Goal: Information Seeking & Learning: Find specific fact

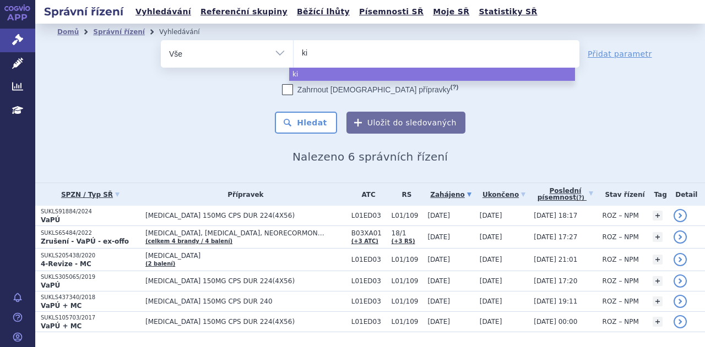
select select
type input "kiovi"
type input "kiovig"
click at [308, 128] on button "Hledat" at bounding box center [306, 123] width 62 height 22
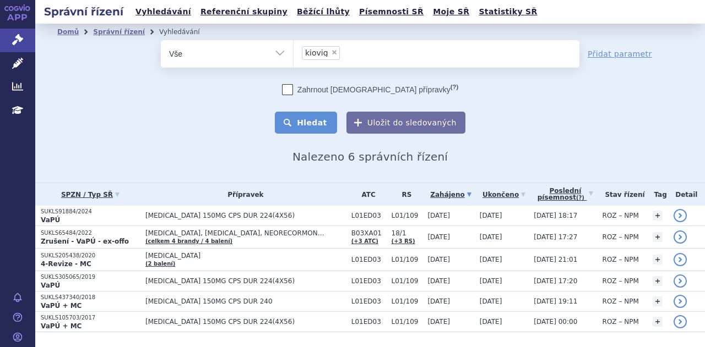
select select "kiovig"
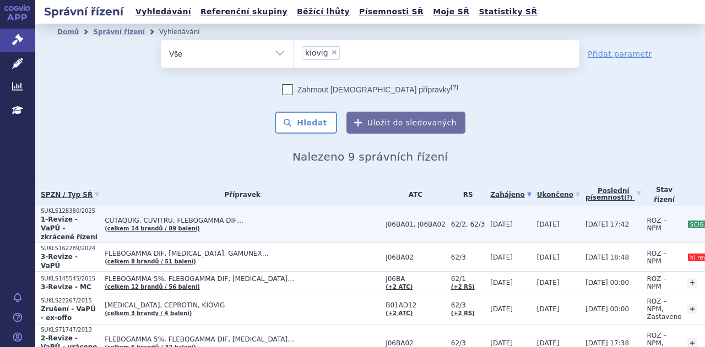
click at [193, 219] on span "CUTAQUIG, CUVITRU, FLEBOGAMMA DIF…" at bounding box center [242, 221] width 275 height 8
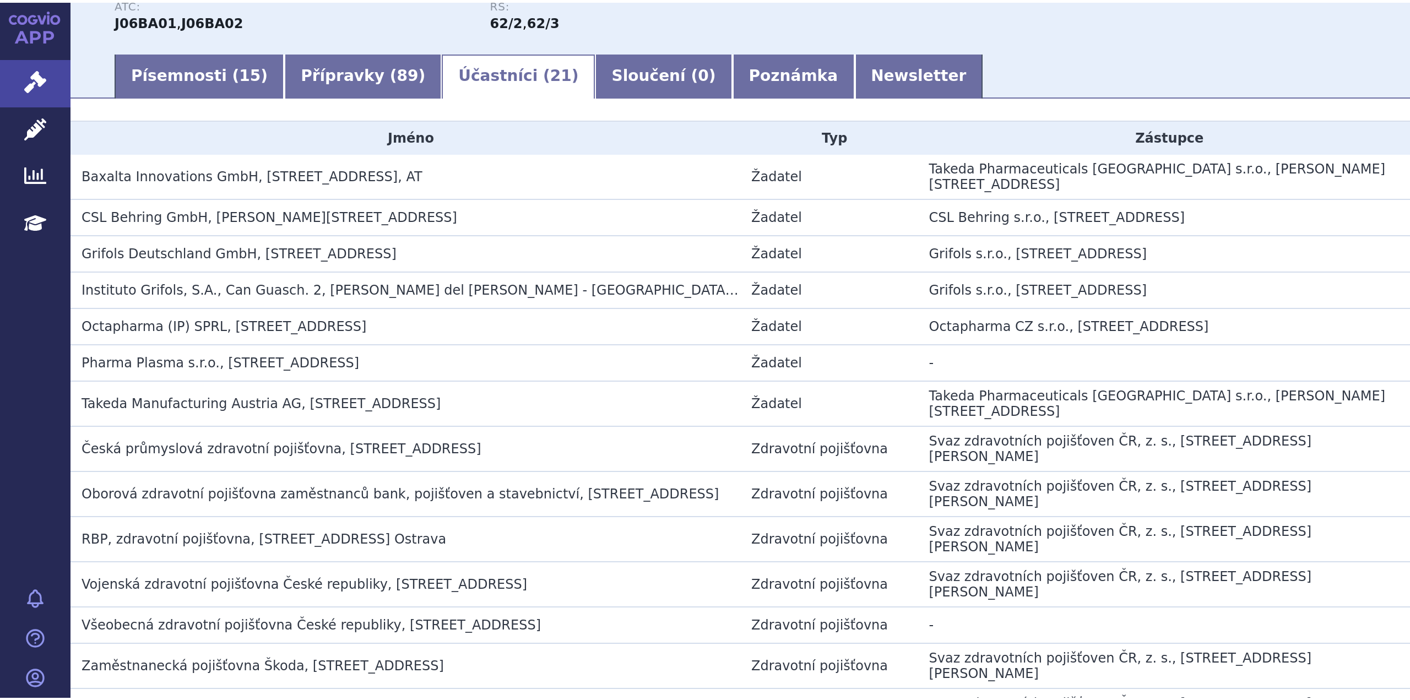
scroll to position [161, 0]
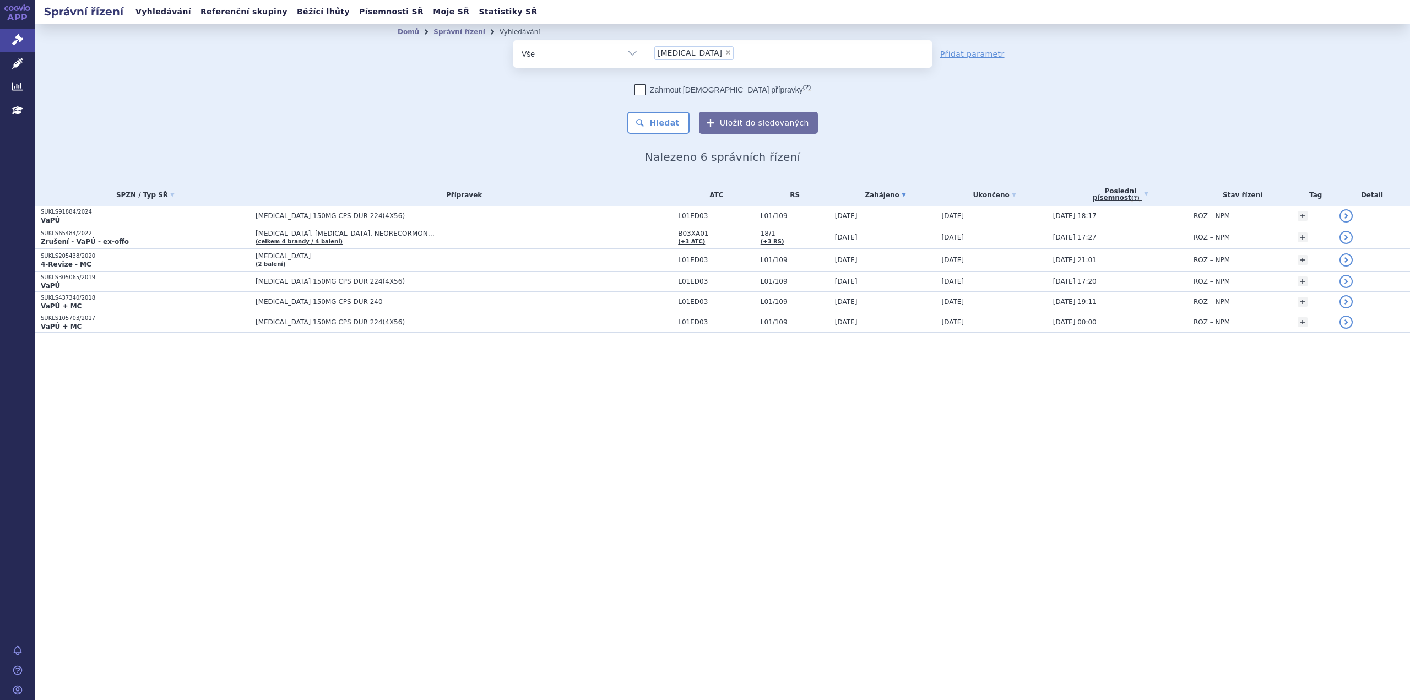
click at [725, 53] on span "×" at bounding box center [728, 52] width 7 height 7
click at [646, 53] on select "alecensa" at bounding box center [645, 54] width 1 height 28
click at [691, 53] on ul "× alecensa" at bounding box center [789, 52] width 286 height 24
click at [646, 53] on select "alecensa" at bounding box center [645, 54] width 1 height 28
select select
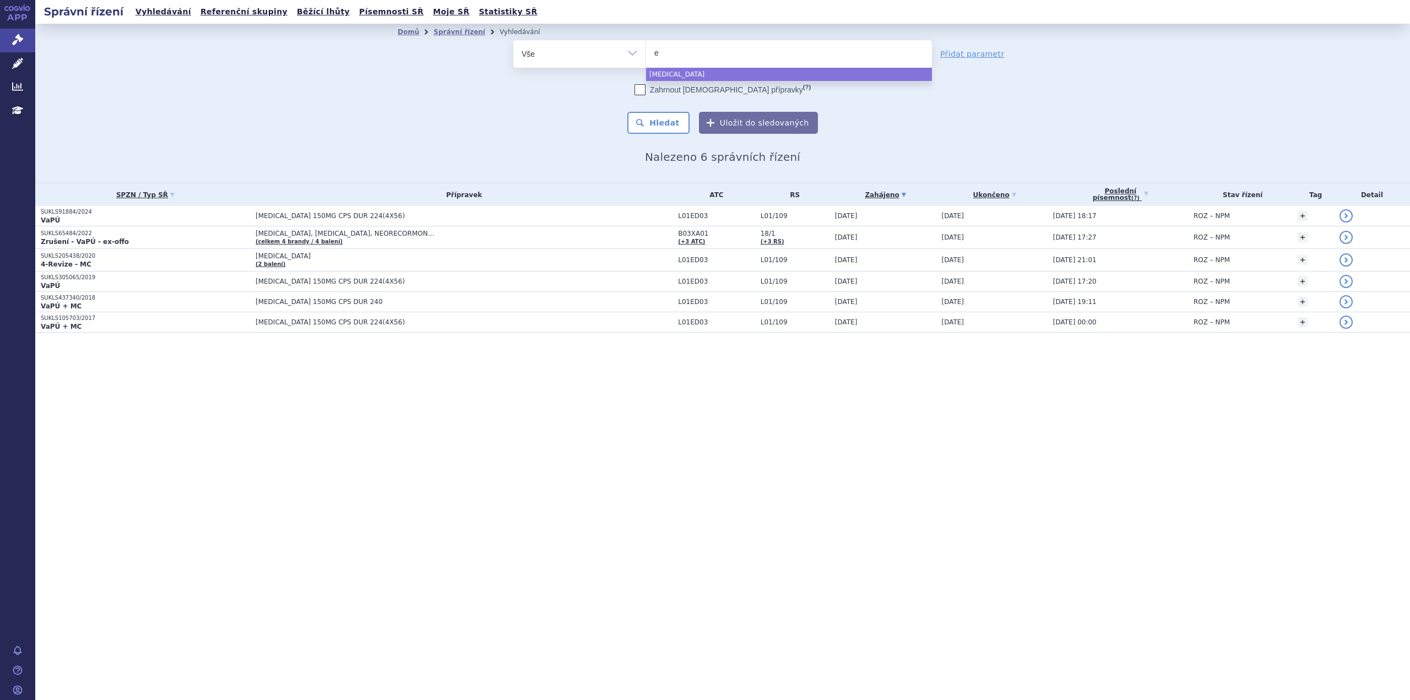
type input "en"
type input "enty"
type input "entyvi"
type input "entyvio"
select select "entyvio"
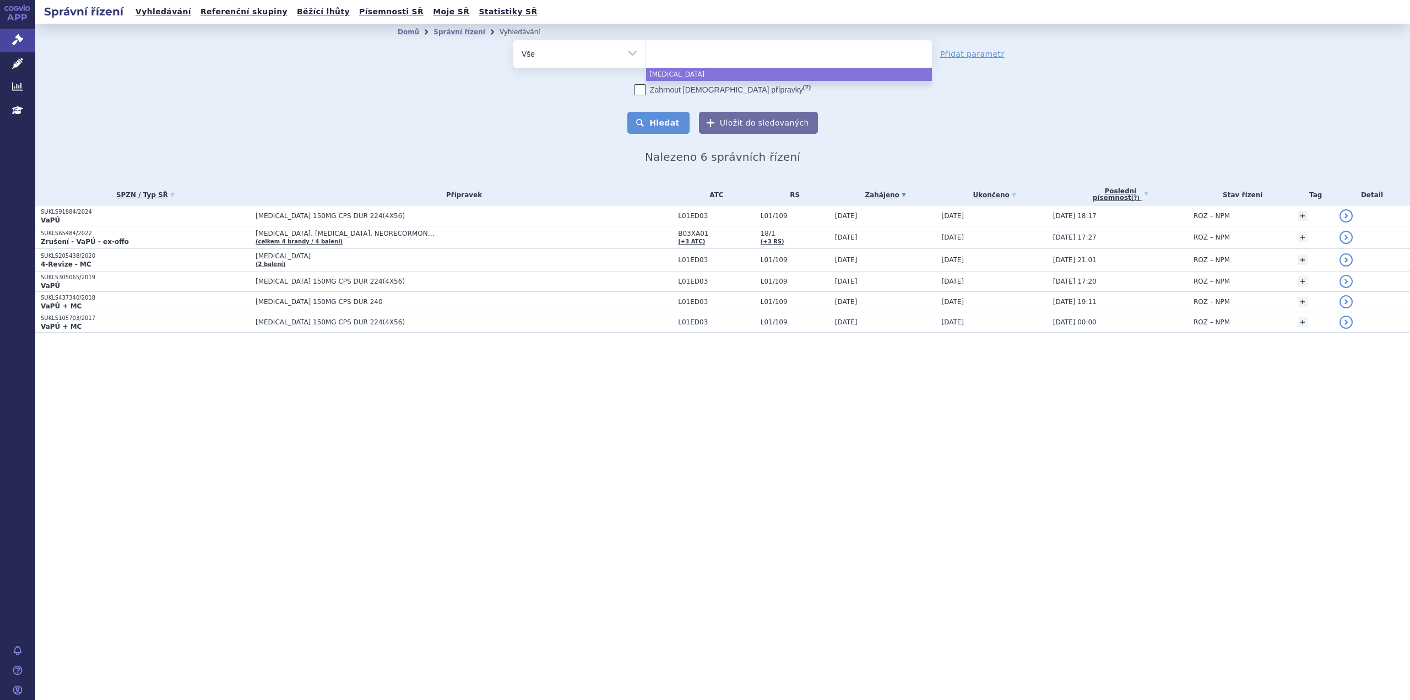
click at [672, 123] on button "Hledat" at bounding box center [658, 123] width 62 height 22
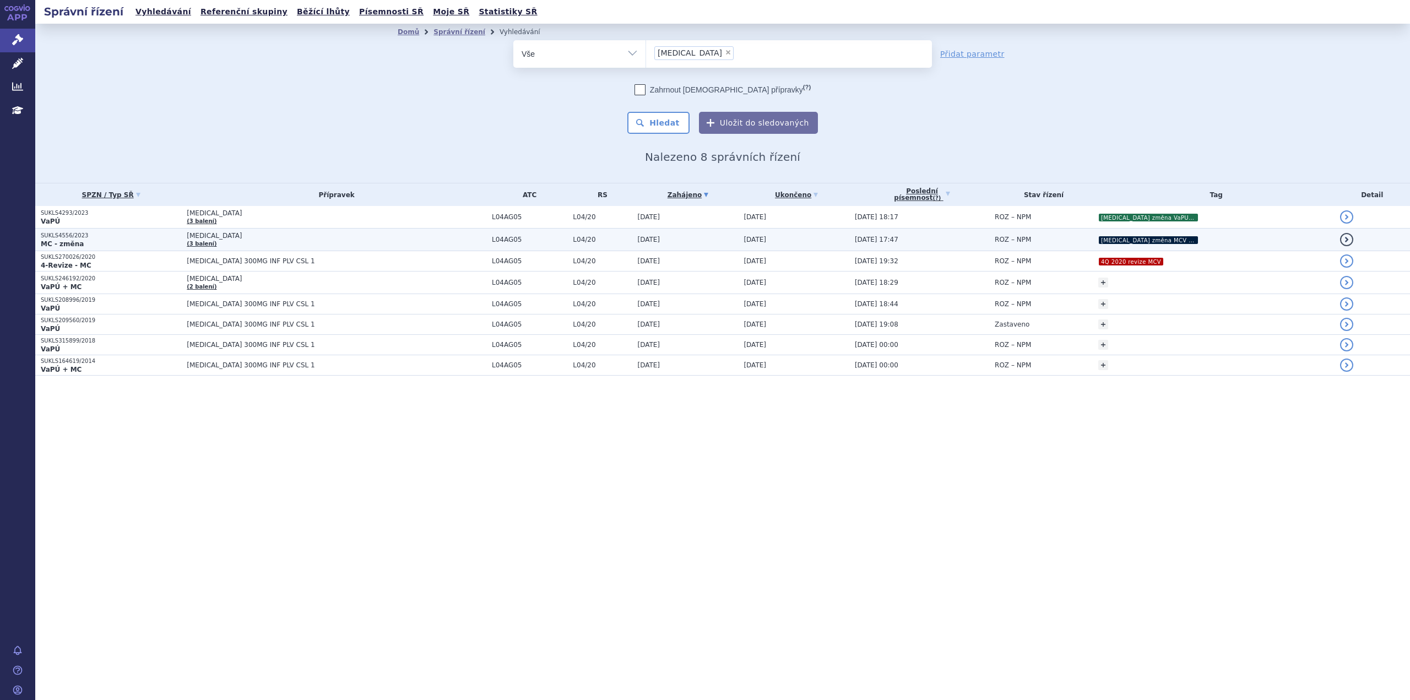
click at [70, 238] on p "SUKLS4556/2023" at bounding box center [111, 236] width 140 height 8
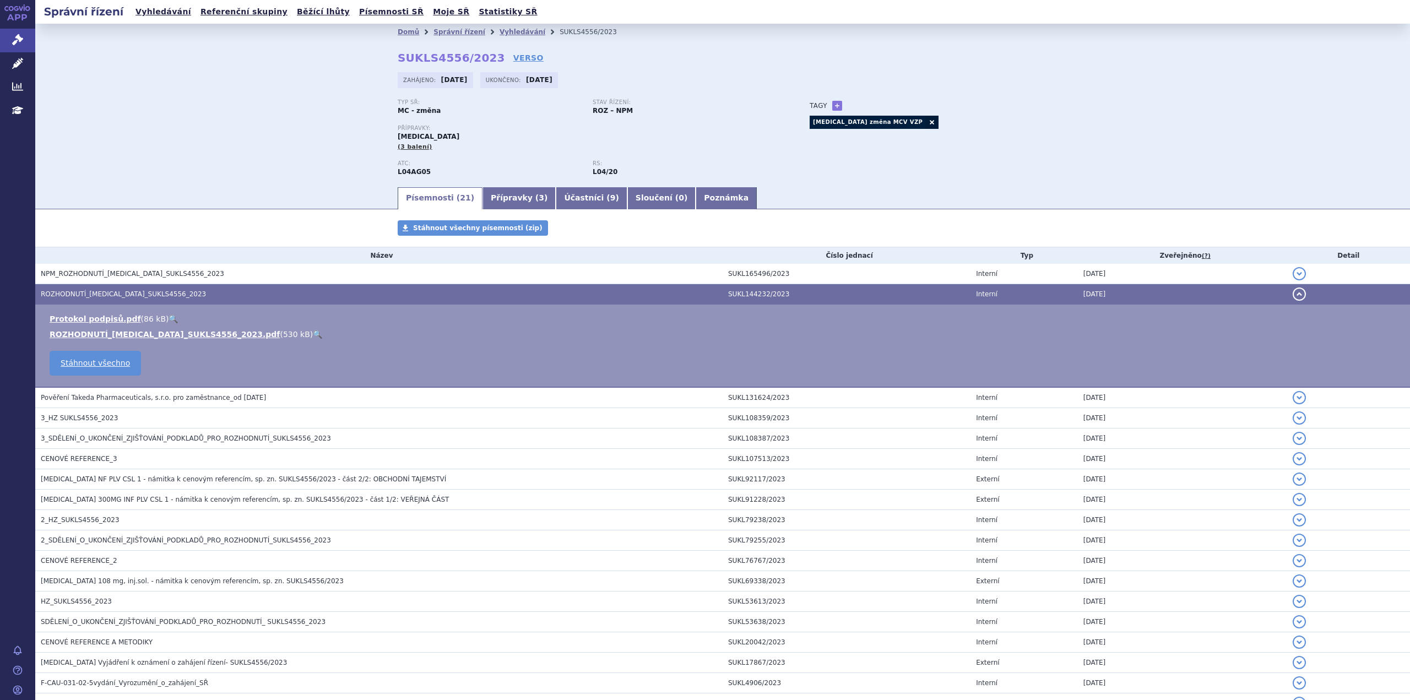
click at [313, 330] on link "🔍" at bounding box center [317, 334] width 9 height 9
click at [415, 110] on strong "MC - změna" at bounding box center [419, 111] width 43 height 8
drag, startPoint x: 430, startPoint y: 111, endPoint x: 390, endPoint y: 108, distance: 40.3
click at [390, 108] on div "Domů Správní řízení Vyhledávání SUKLS4556/2023 SUKLS4556/2023 VERSO Zahájeno: 0…" at bounding box center [723, 112] width 694 height 145
copy strong "MC - změna"
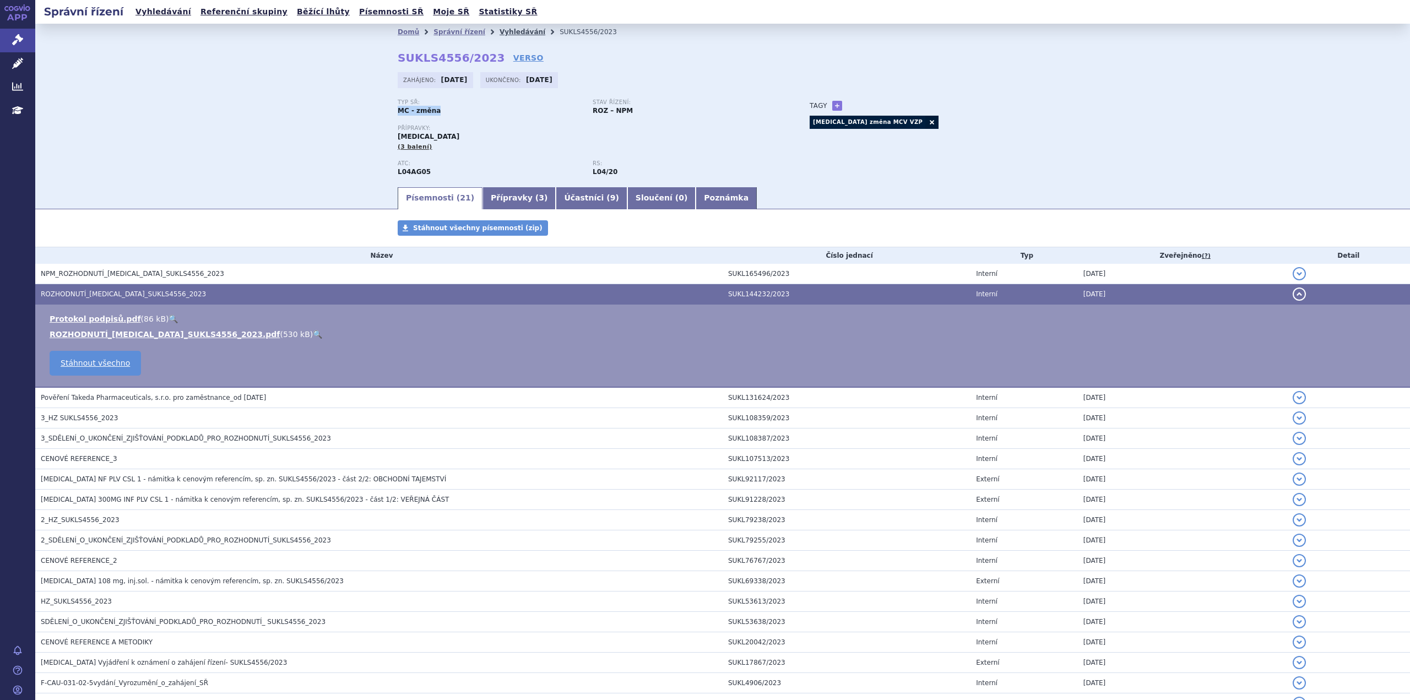
click at [499, 33] on link "Vyhledávání" at bounding box center [522, 32] width 46 height 8
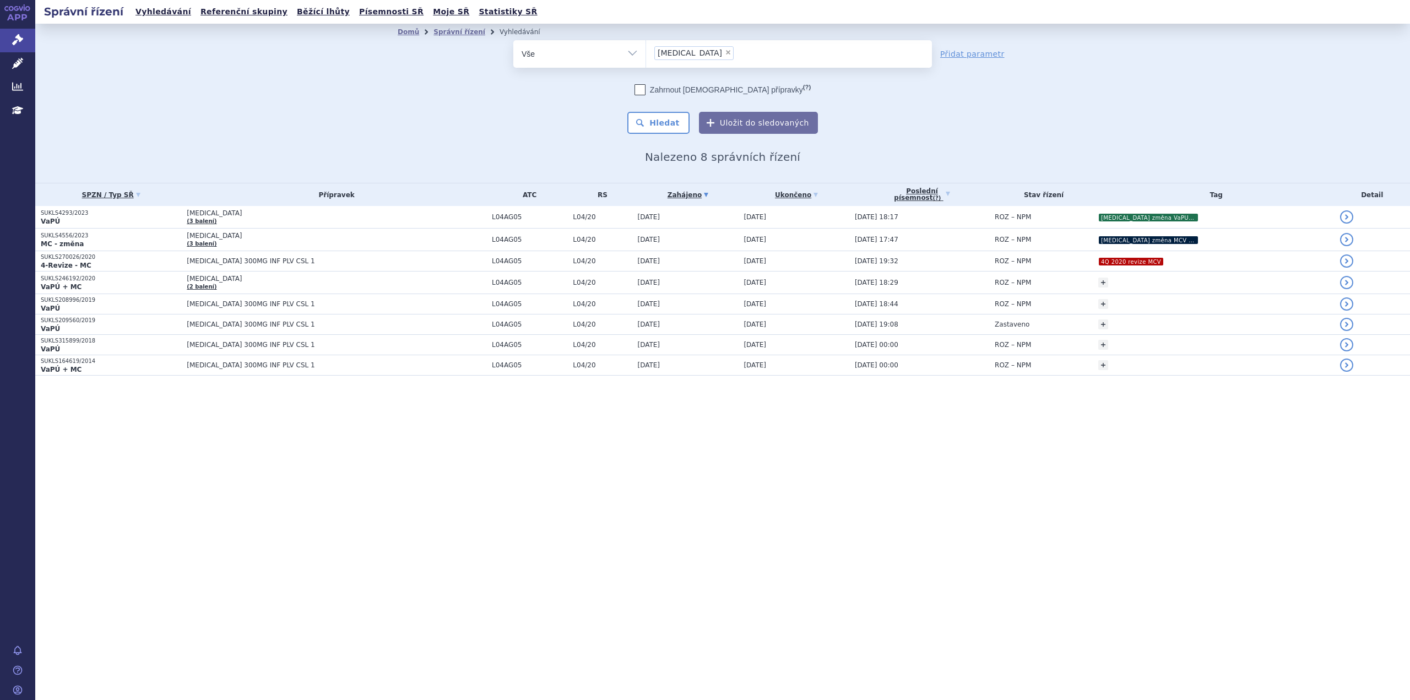
click at [635, 50] on select "Vše Spisová značka Typ SŘ Přípravek/SUKL kód Účastník/Držitel" at bounding box center [579, 52] width 132 height 25
click at [631, 55] on select "Vše Spisová značka Typ SŘ Přípravek/SUKL kód Účastník/Držitel" at bounding box center [579, 52] width 132 height 25
click at [725, 53] on span "×" at bounding box center [728, 52] width 7 height 7
click at [646, 53] on select "entyvio" at bounding box center [645, 54] width 1 height 28
select select
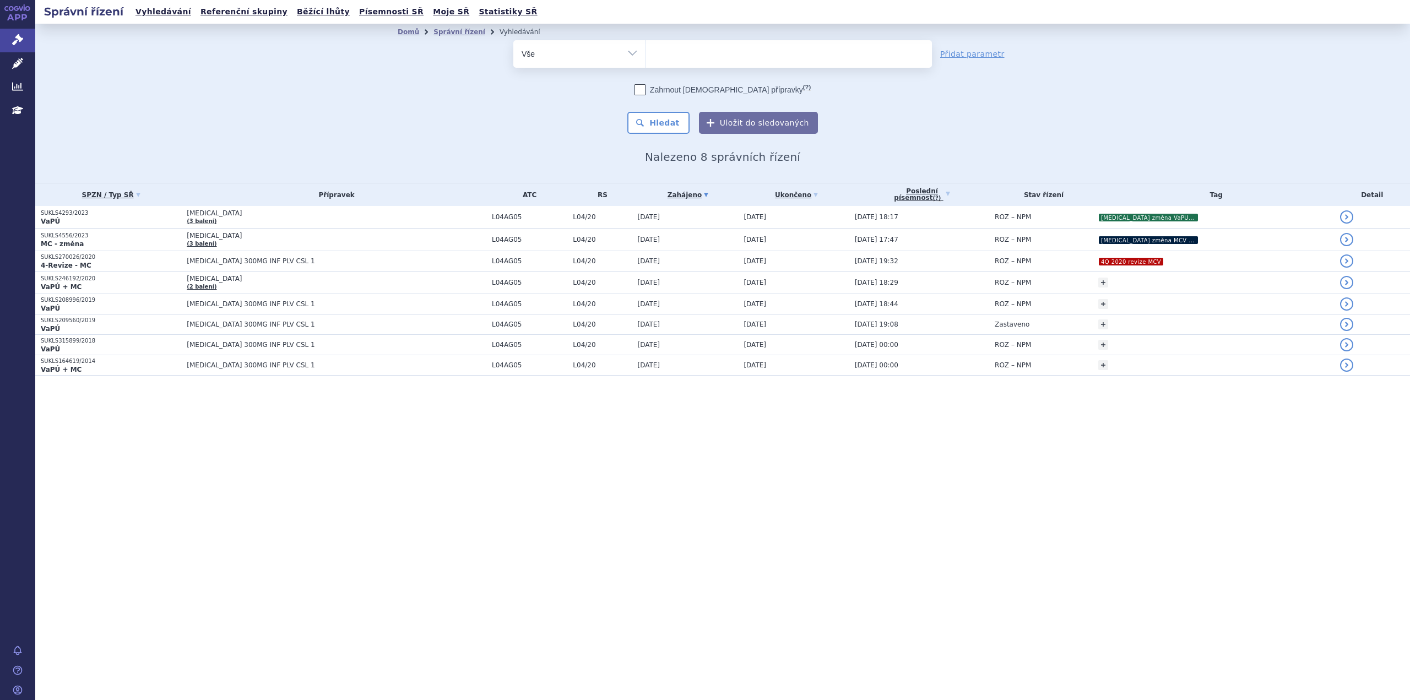
click at [633, 51] on select "Vše Spisová značka Typ SŘ Přípravek/SUKL kód Účastník/Držitel" at bounding box center [579, 52] width 132 height 25
select select "filter-procedure-type"
click at [513, 40] on select "Vše Spisová značka Typ SŘ Přípravek/SUKL kód Účastník/Držitel" at bounding box center [579, 52] width 132 height 25
click at [678, 53] on ul at bounding box center [789, 51] width 286 height 23
click at [646, 53] on select at bounding box center [645, 54] width 1 height 28
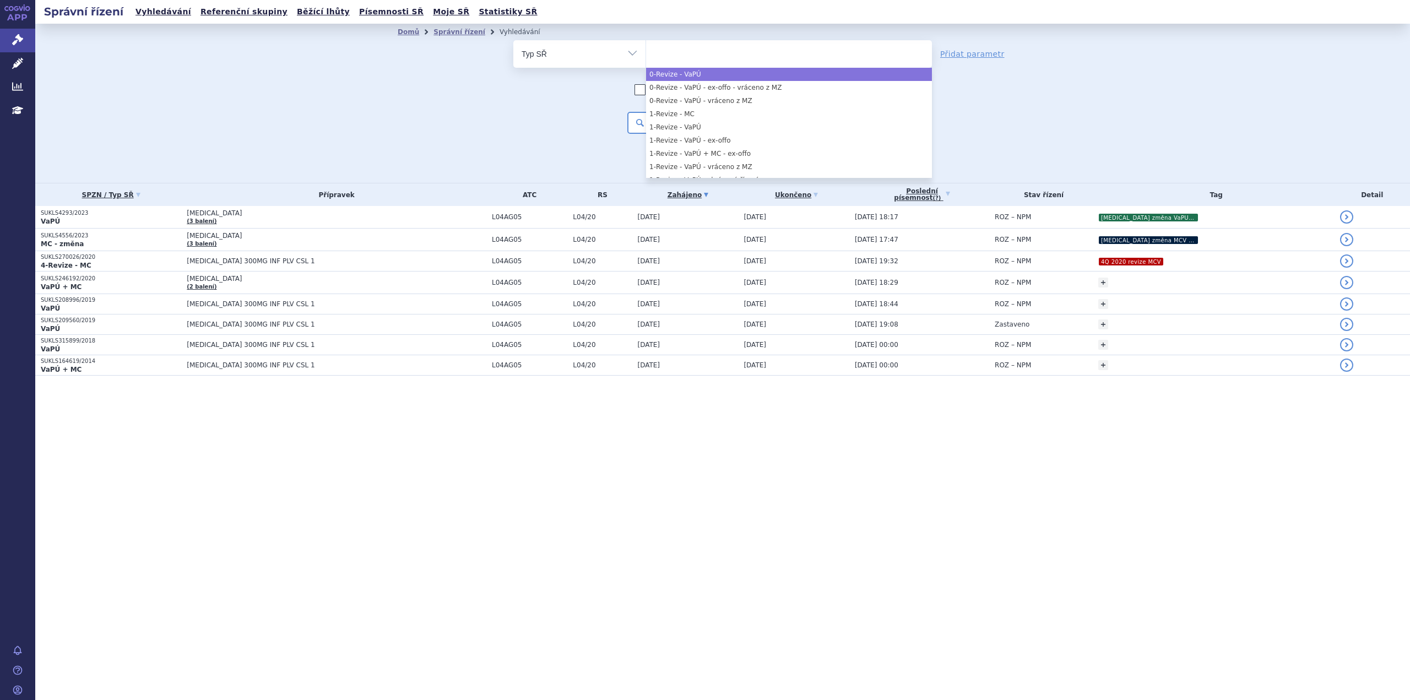
paste input "MC - změna"
type input "MC - změna"
select select "MC - změna"
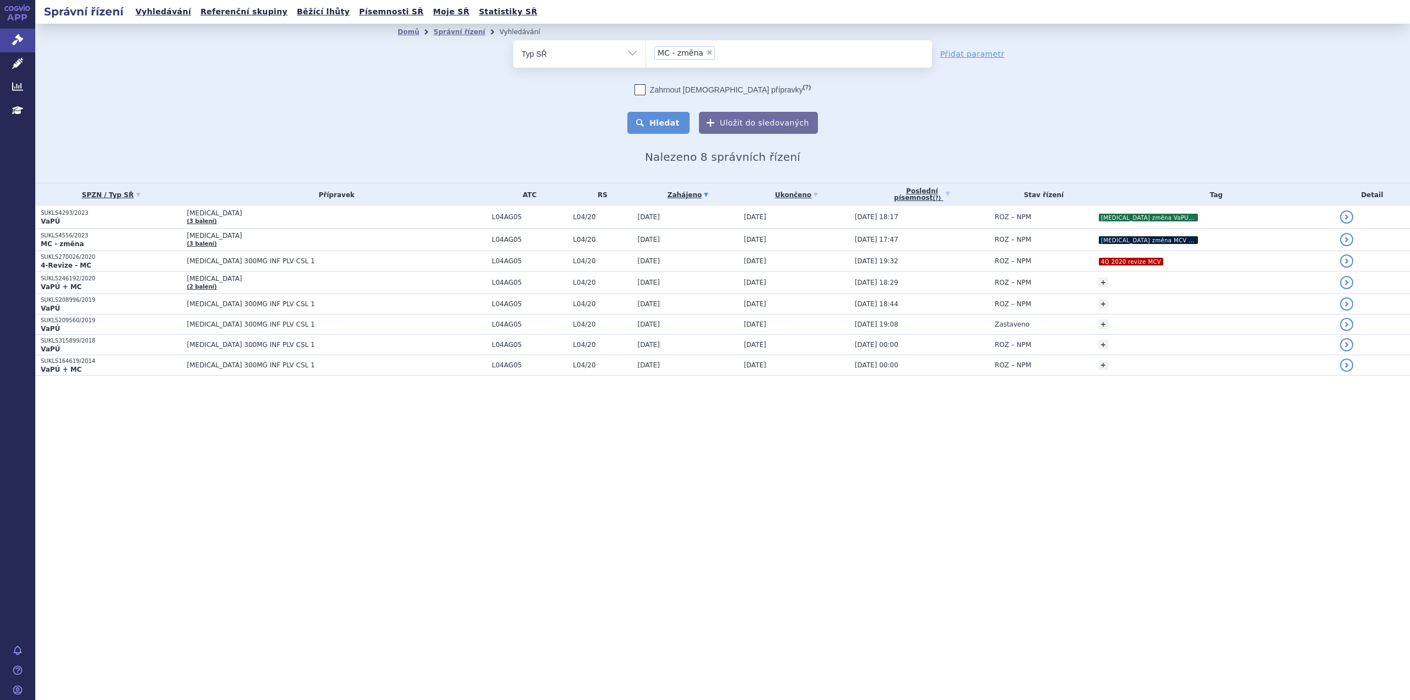
click at [662, 113] on button "Hledat" at bounding box center [658, 123] width 62 height 22
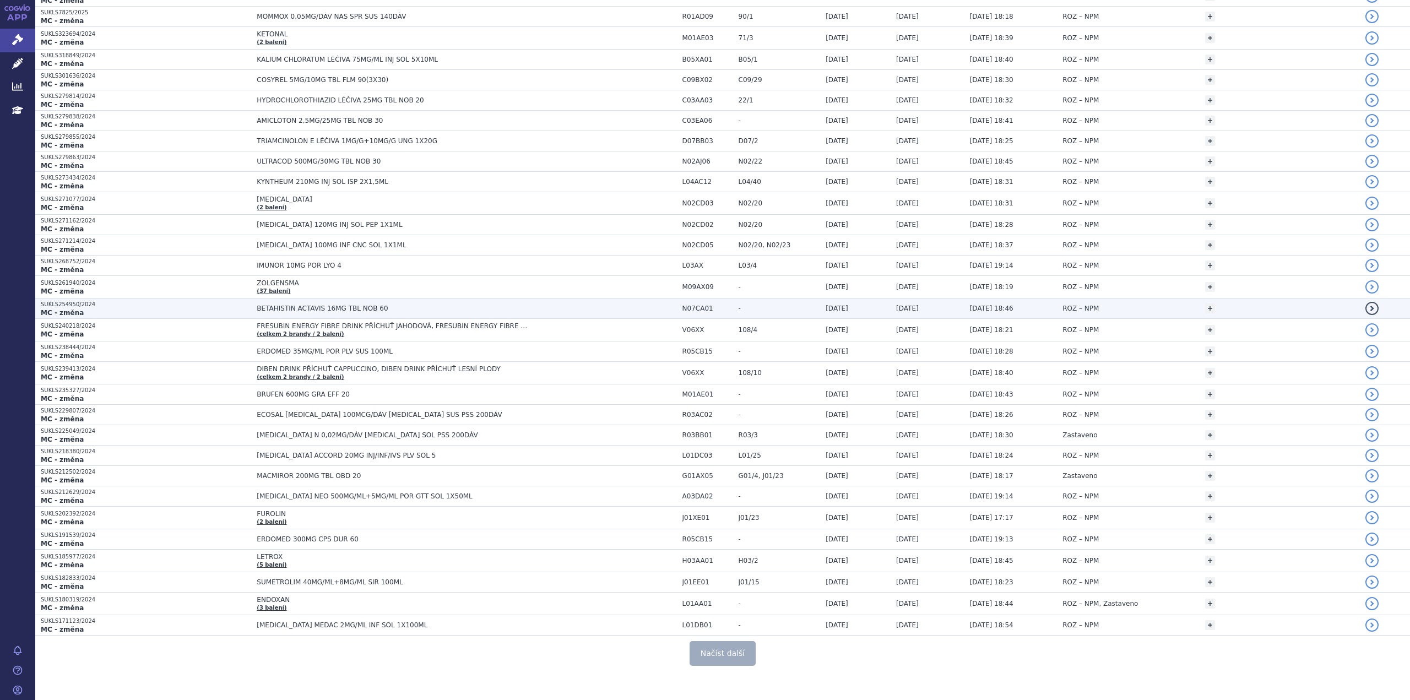
scroll to position [1696, 0]
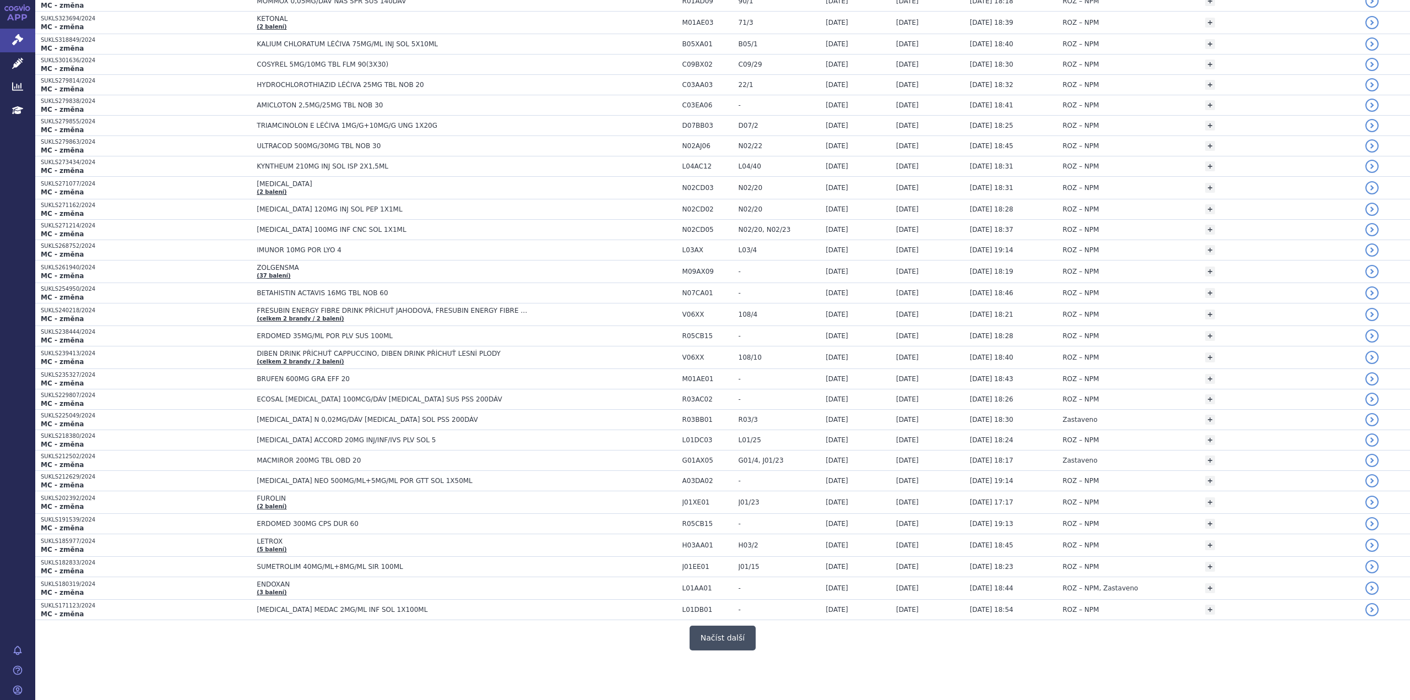
click at [721, 634] on button "Načíst další" at bounding box center [722, 638] width 66 height 25
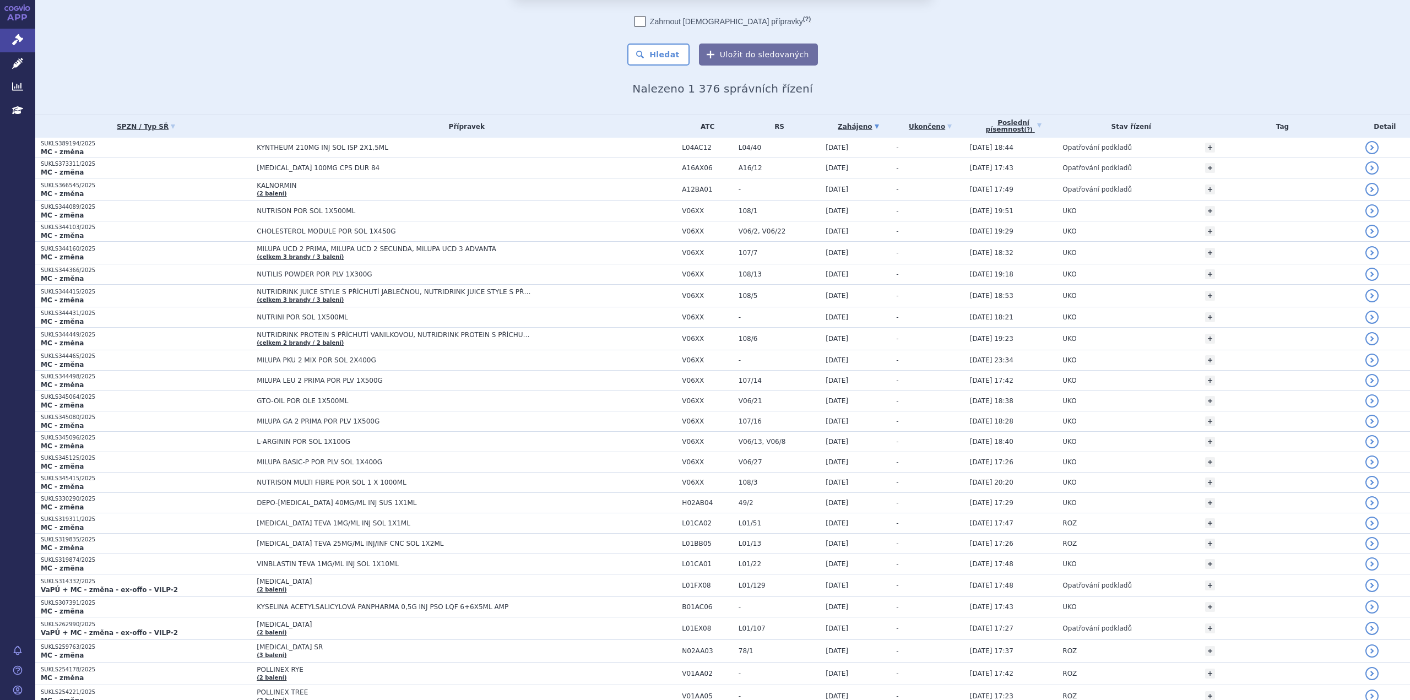
scroll to position [0, 0]
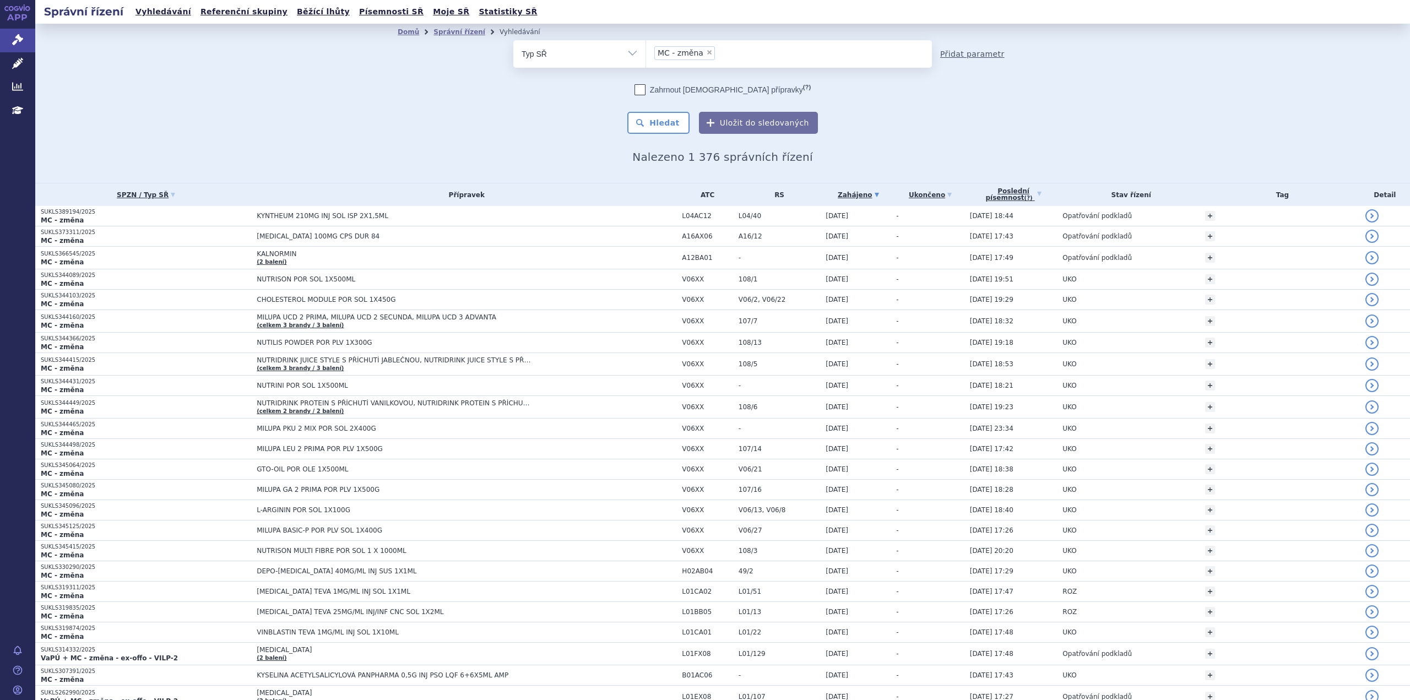
click at [977, 55] on link "Přidat parametr" at bounding box center [972, 53] width 64 height 11
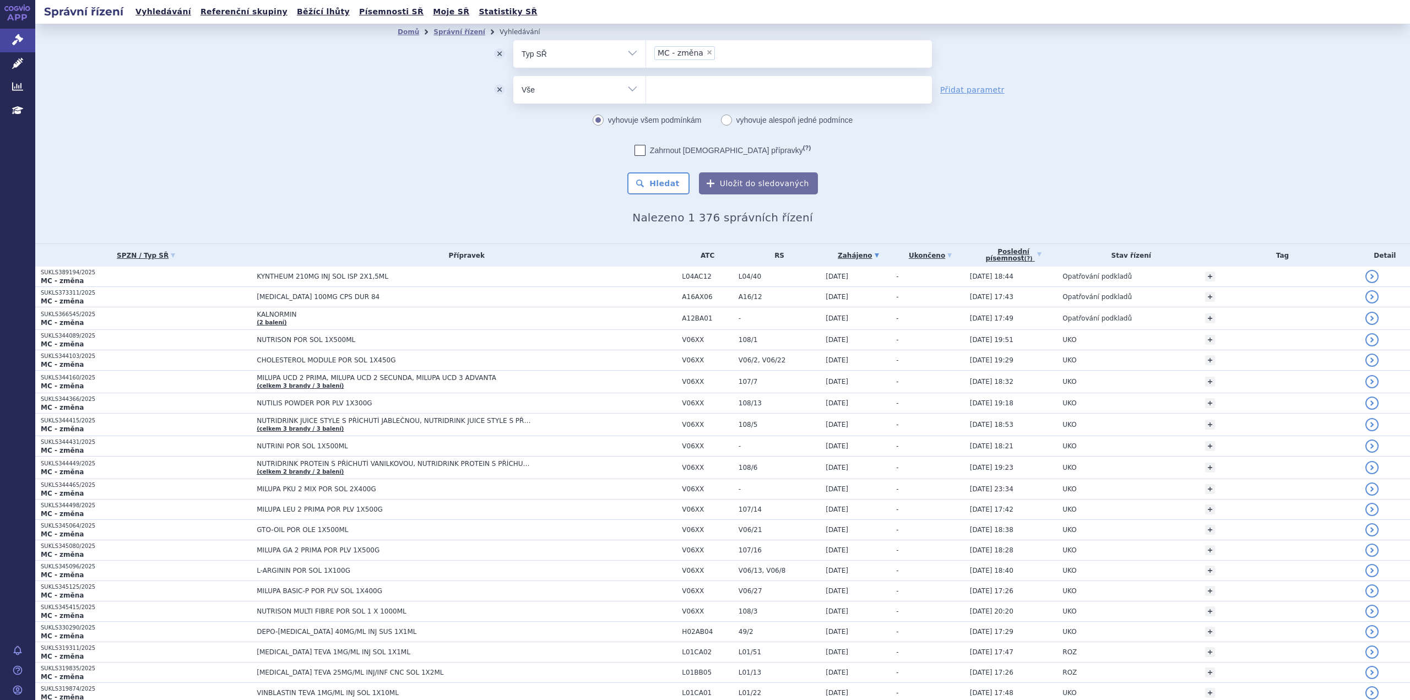
click at [551, 100] on select "Vše Spisová značka Typ SŘ Přípravek/SUKL kód Účastník/Držitel" at bounding box center [579, 88] width 132 height 25
select select "filter-participant"
click at [513, 76] on select "Vše Spisová značka Typ SŘ Přípravek/SUKL kód Účastník/Držitel" at bounding box center [579, 88] width 132 height 25
click at [693, 86] on ul at bounding box center [789, 87] width 286 height 23
click at [646, 86] on select at bounding box center [645, 89] width 1 height 28
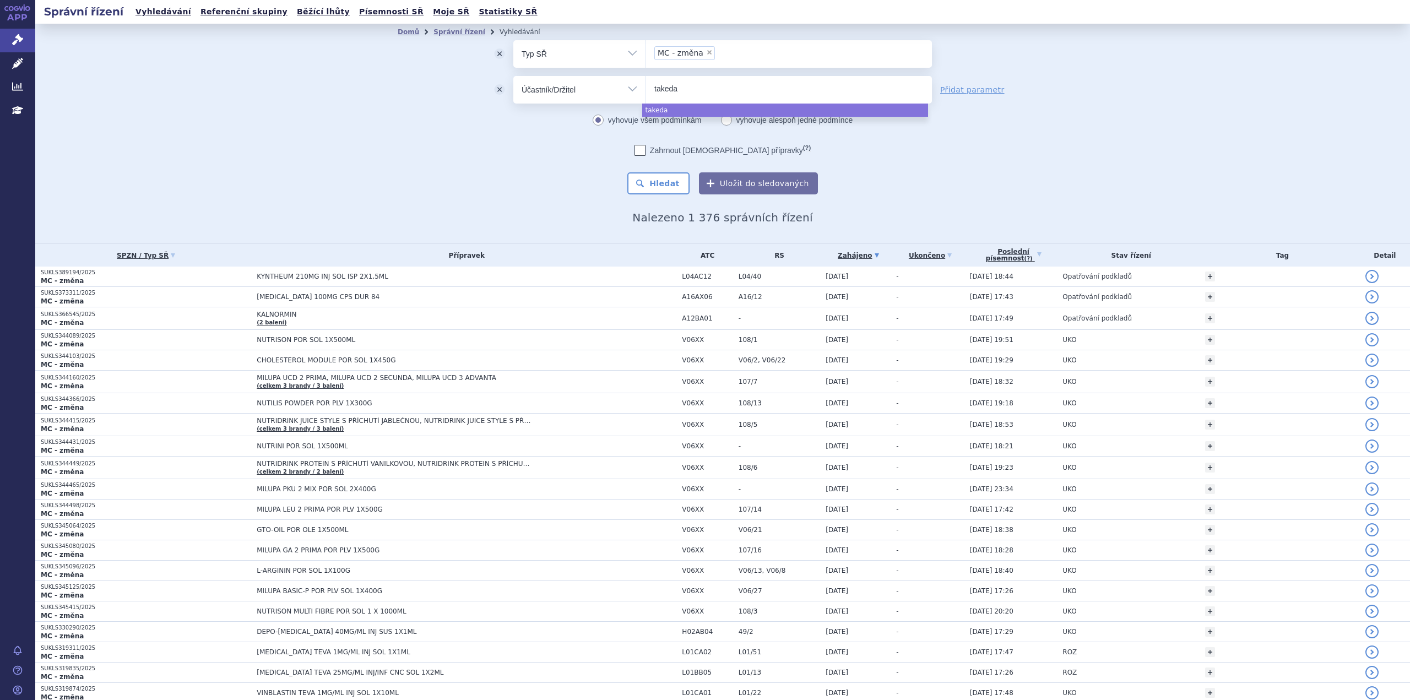
type input "takeda"
select select "takeda"
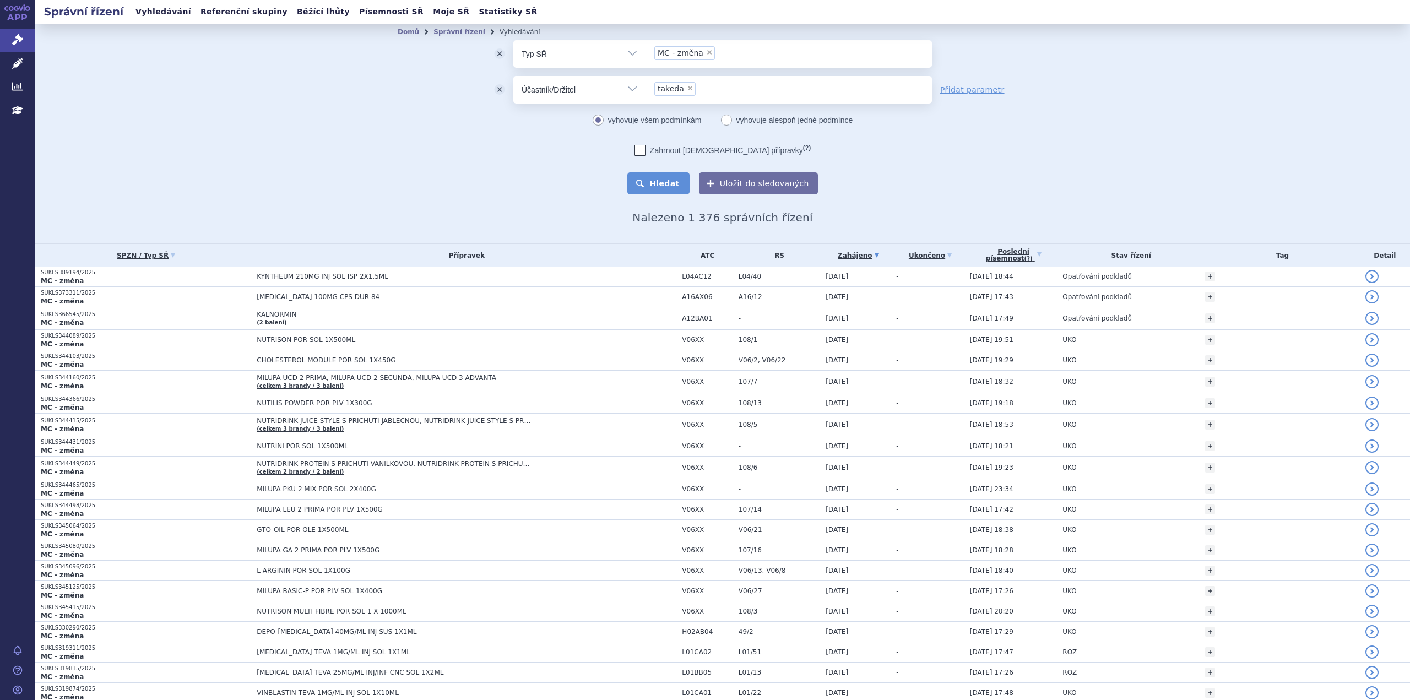
click at [660, 187] on button "Hledat" at bounding box center [658, 183] width 62 height 22
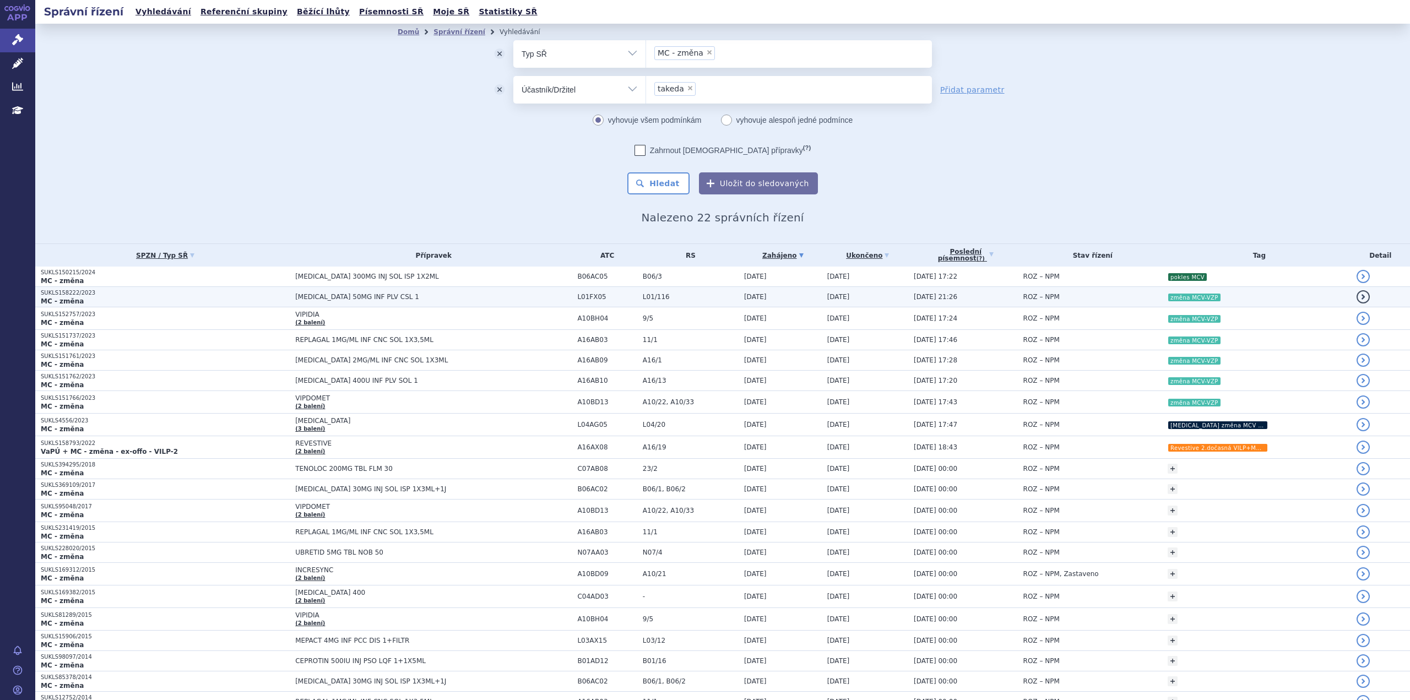
click at [213, 297] on p "MC - změna" at bounding box center [165, 301] width 249 height 9
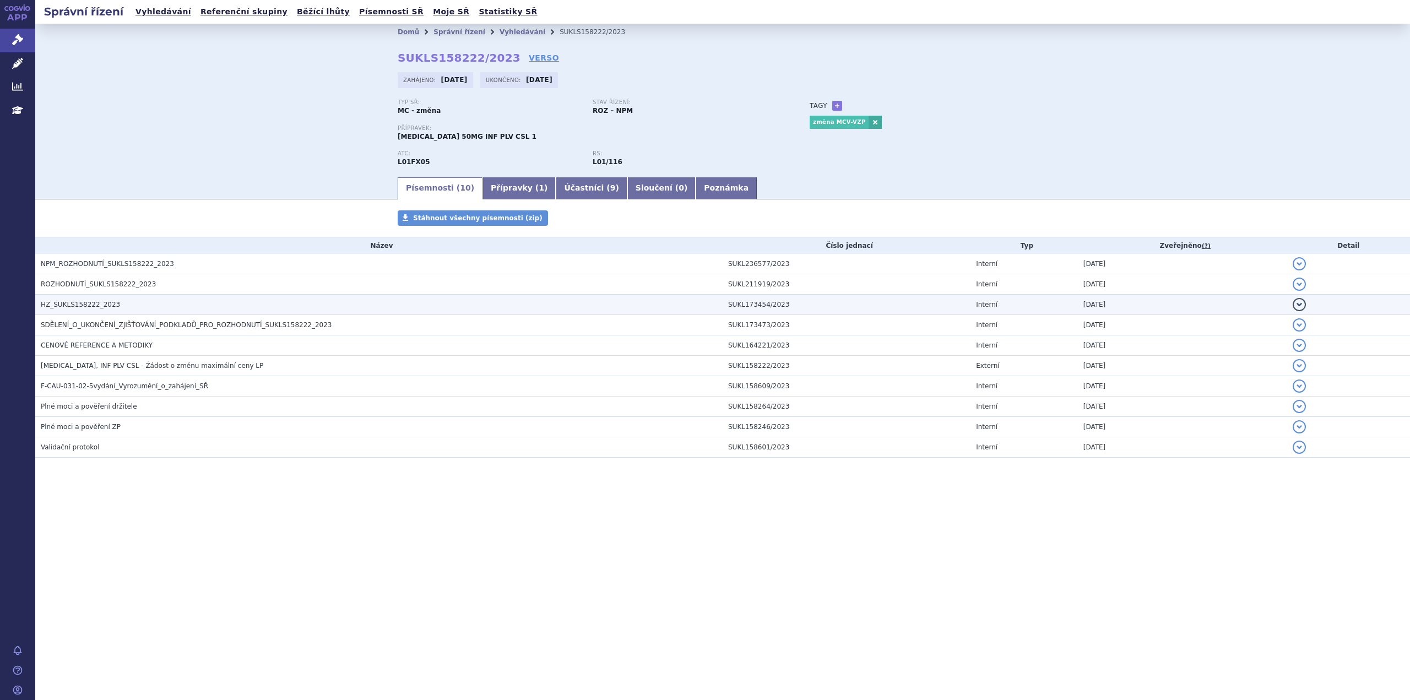
click at [94, 305] on span "HZ_SUKLS158222_2023" at bounding box center [80, 305] width 79 height 8
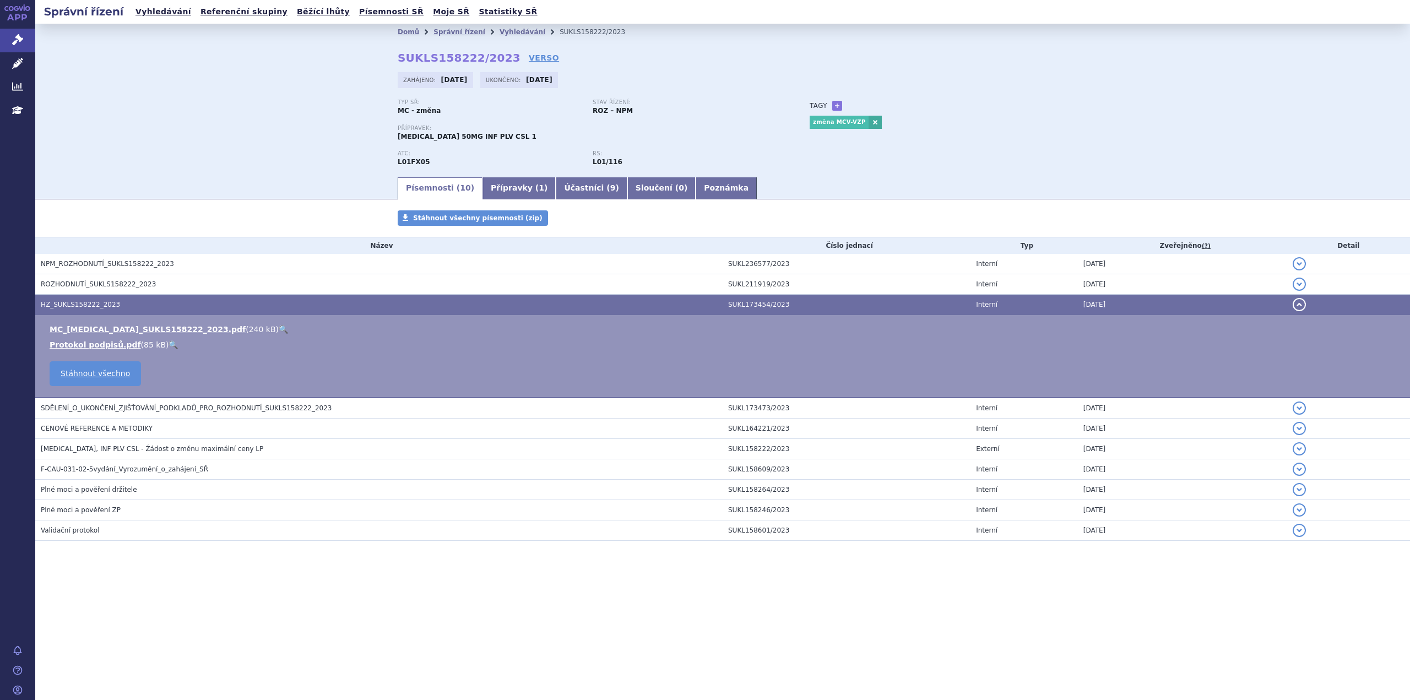
click at [279, 328] on link "🔍" at bounding box center [283, 329] width 9 height 9
click at [135, 454] on td "[MEDICAL_DATA], INF PLV CSL - Źádost o změnu maximální ceny LP" at bounding box center [378, 449] width 687 height 20
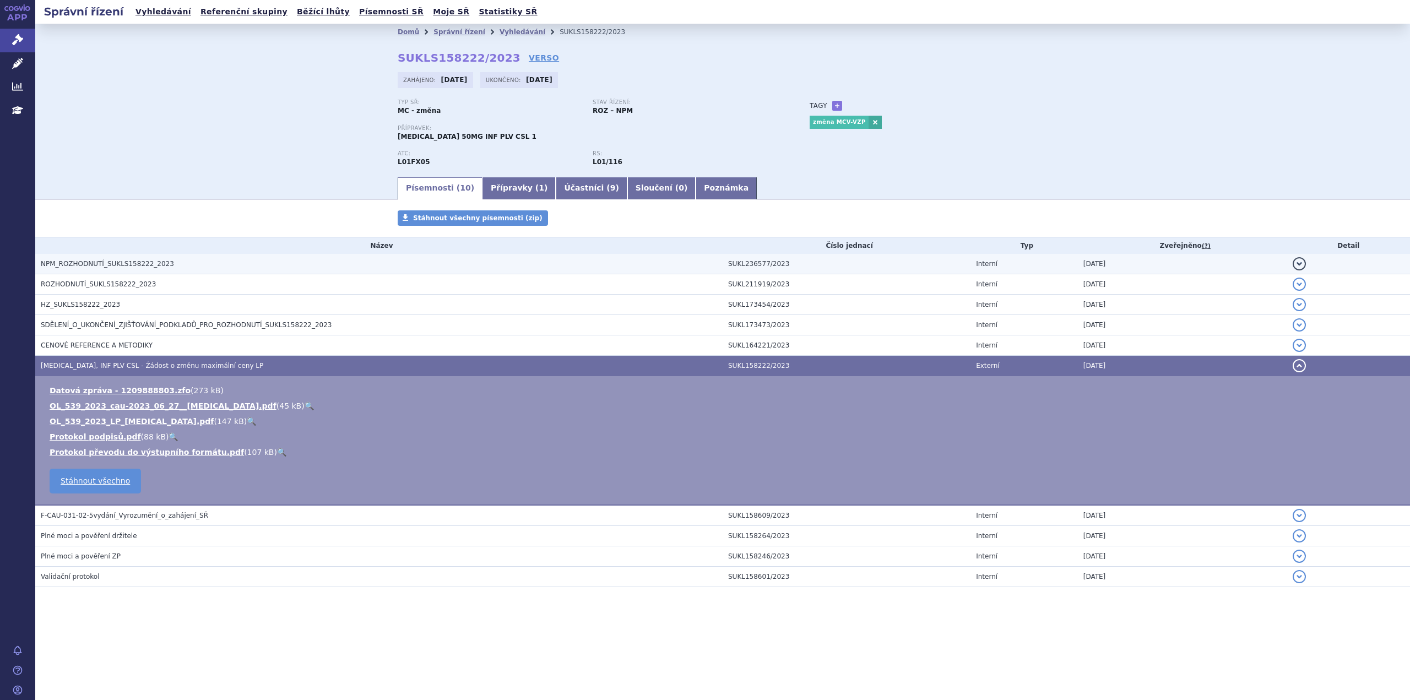
click at [66, 264] on span "NPM_ROZHODNUTÍ_SUKLS158222_2023" at bounding box center [107, 264] width 133 height 8
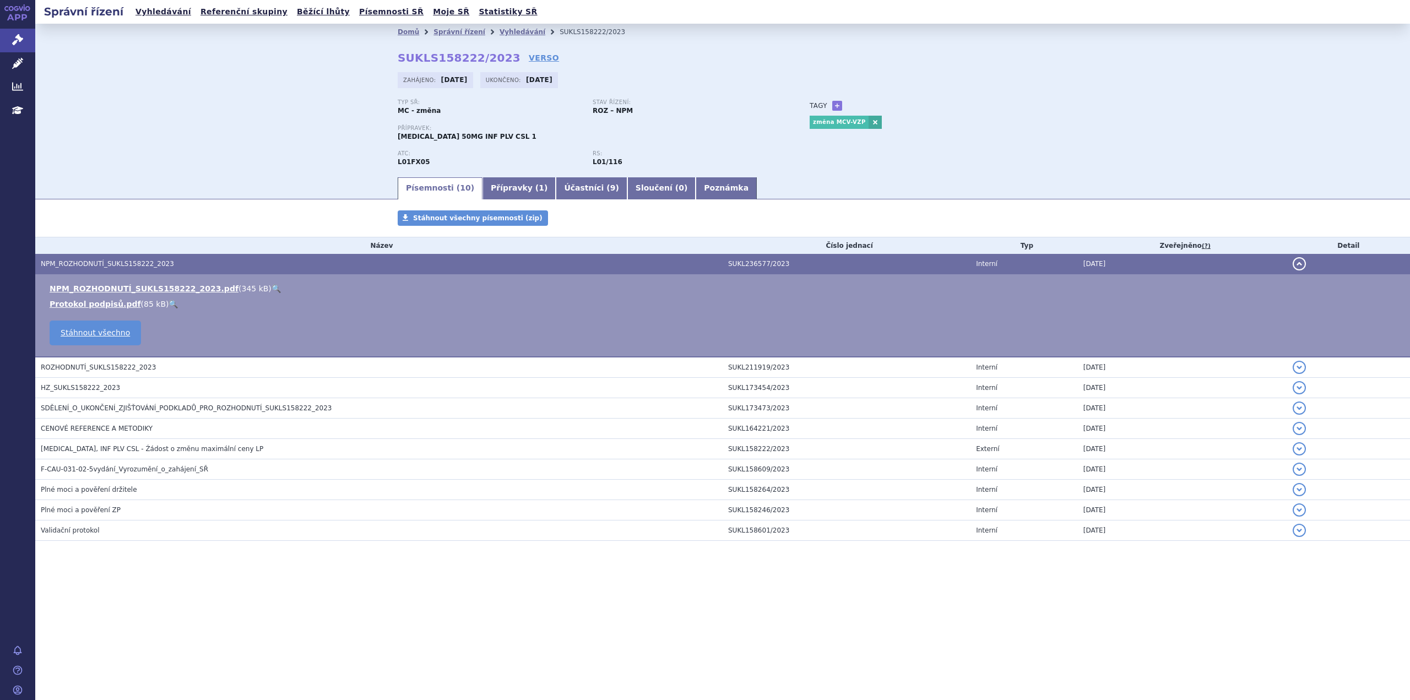
click at [271, 285] on link "🔍" at bounding box center [275, 288] width 9 height 9
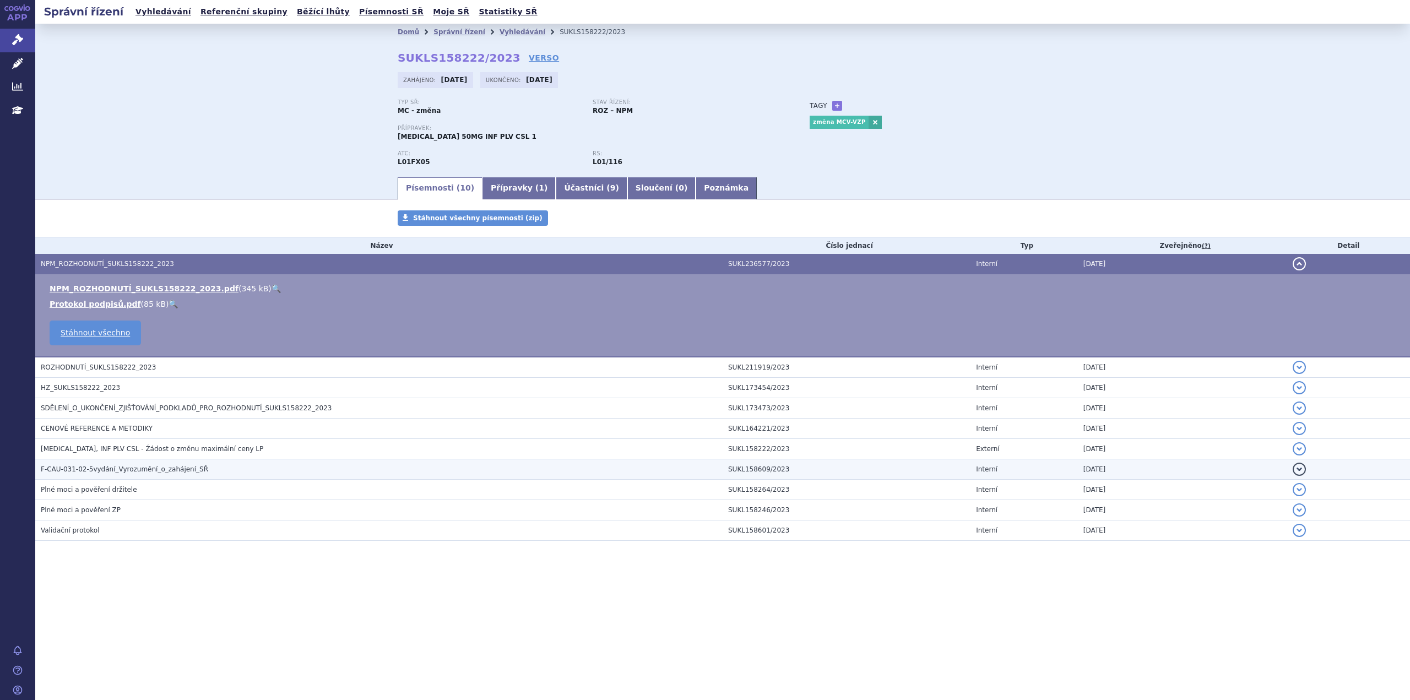
click at [90, 469] on span "F-CAU-031-02-5vydání_Vyrozumění_o_zahájení_SŘ" at bounding box center [124, 469] width 167 height 8
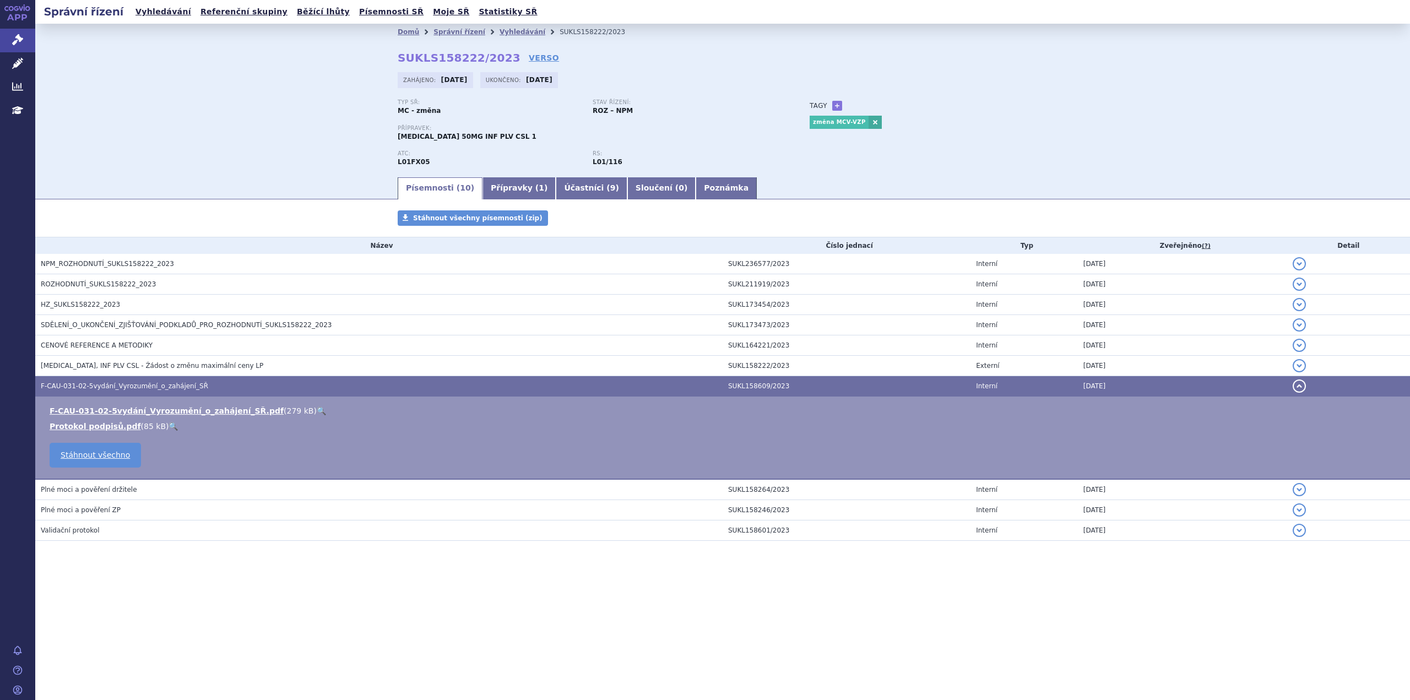
click at [317, 410] on link "🔍" at bounding box center [321, 410] width 9 height 9
